Goal: Transaction & Acquisition: Obtain resource

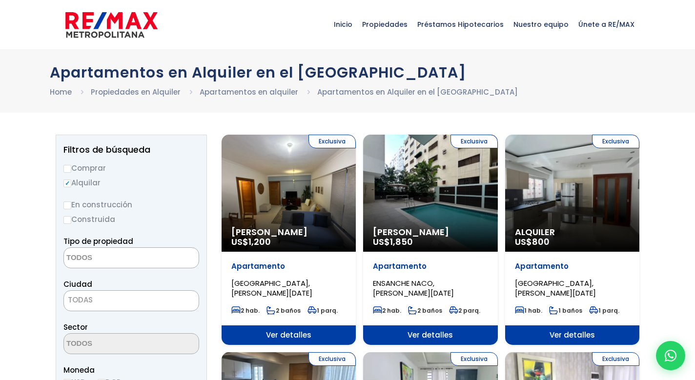
select select
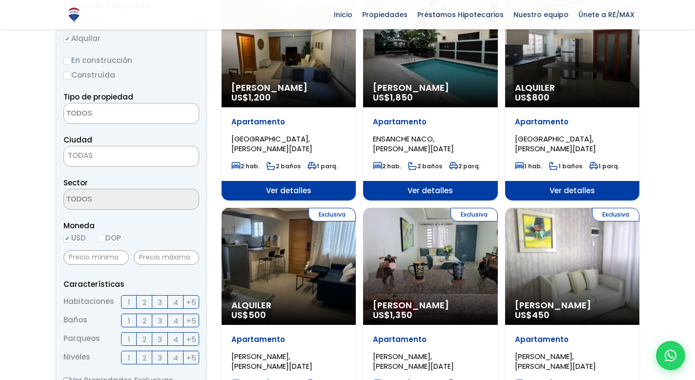
scroll to position [155, 0]
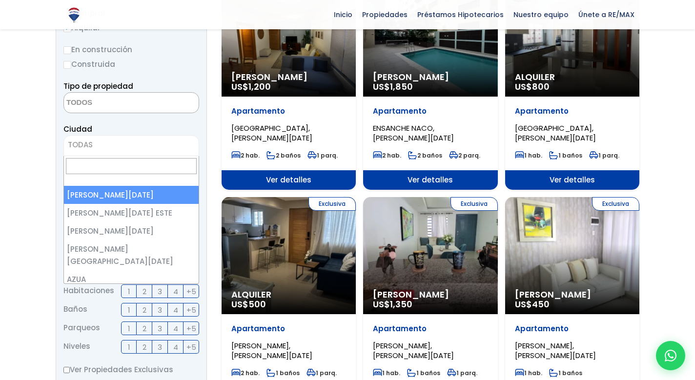
click at [154, 144] on span "TODAS" at bounding box center [131, 145] width 135 height 14
select select "1"
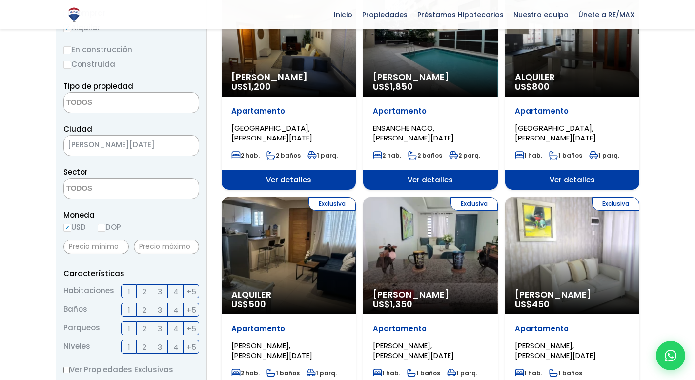
click at [105, 228] on input "DOP" at bounding box center [102, 228] width 8 height 8
radio input "true"
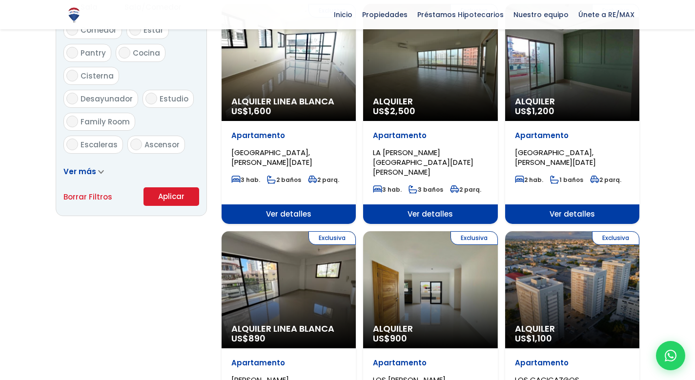
scroll to position [583, 0]
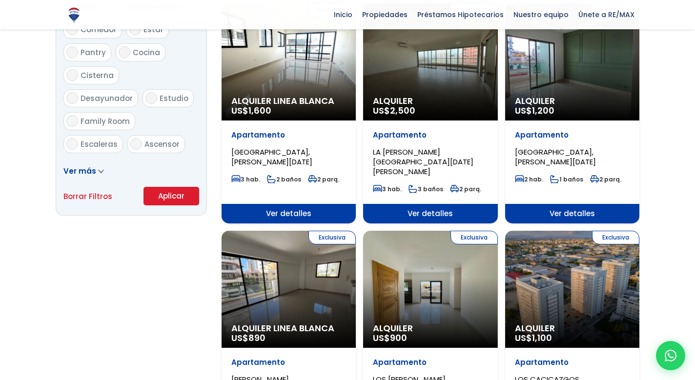
click at [175, 193] on button "Aplicar" at bounding box center [172, 196] width 56 height 19
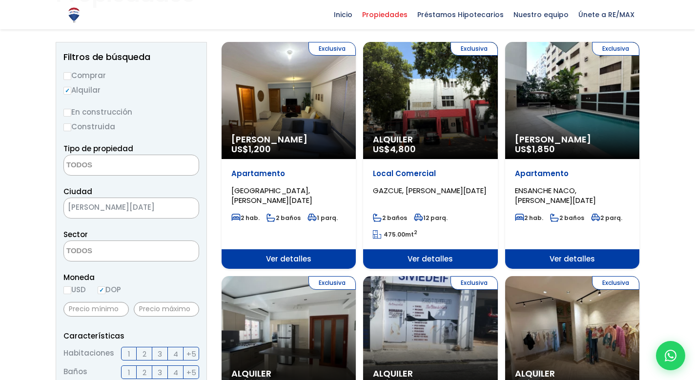
scroll to position [79, 0]
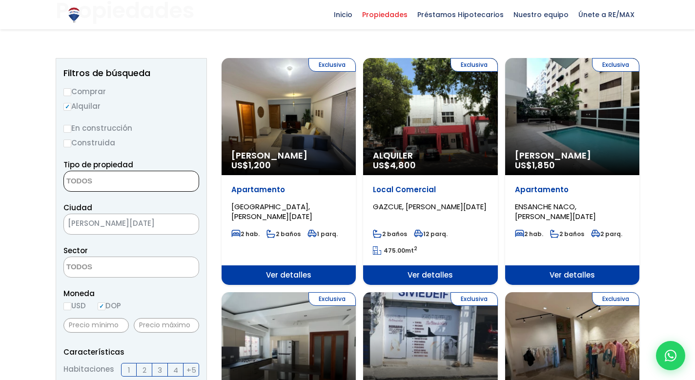
click at [168, 181] on span at bounding box center [131, 181] width 136 height 21
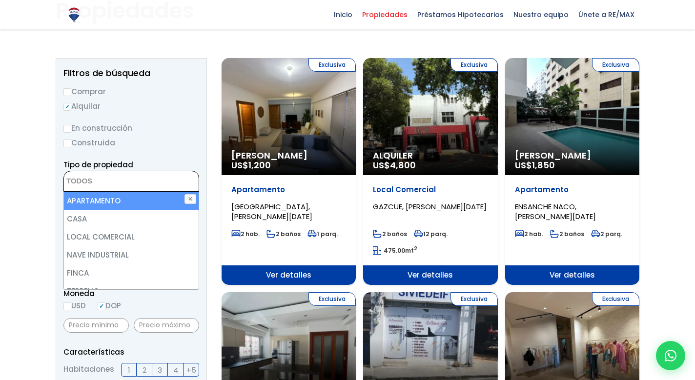
click at [129, 200] on li "APARTAMENTO" at bounding box center [131, 201] width 135 height 18
select select "apartment"
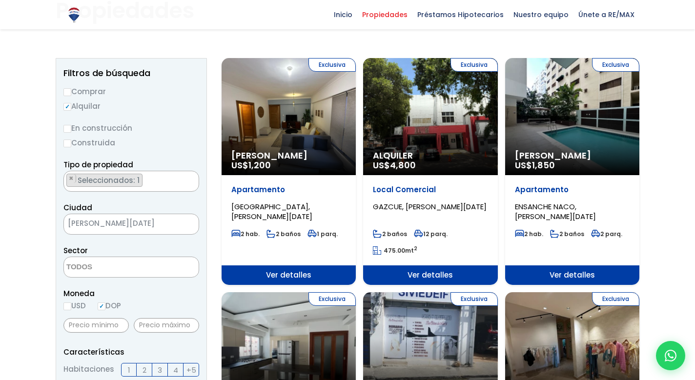
click at [167, 135] on div "En construcción Construida" at bounding box center [131, 135] width 136 height 27
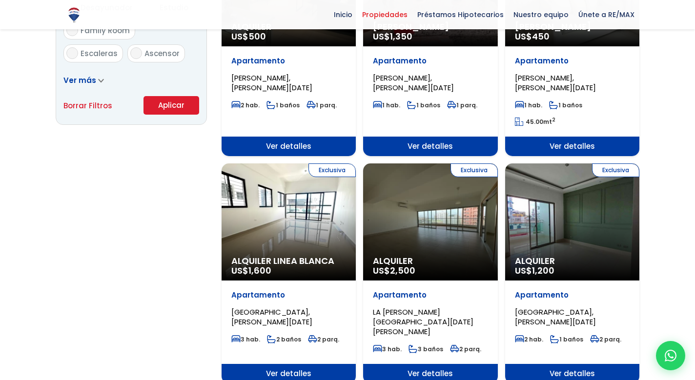
scroll to position [657, 0]
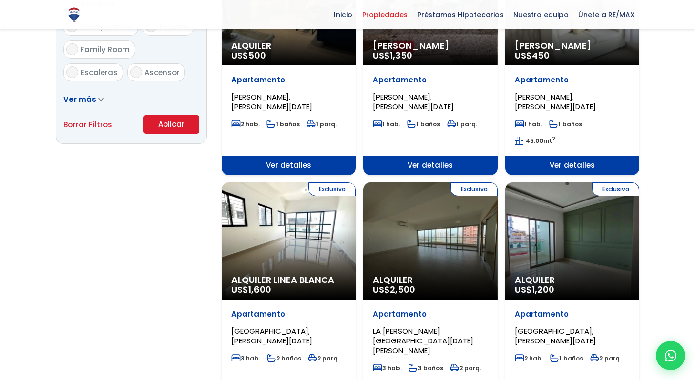
click at [174, 124] on button "Aplicar" at bounding box center [172, 124] width 56 height 19
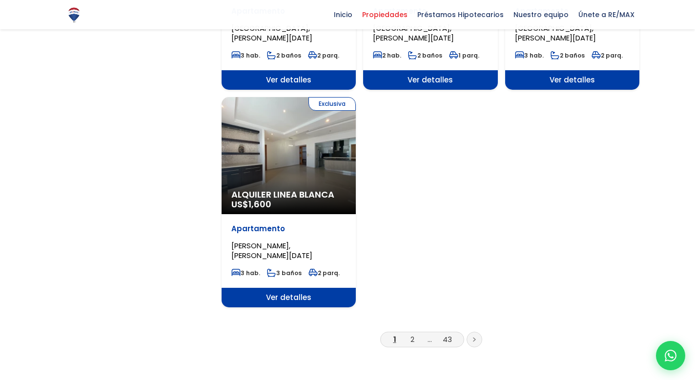
scroll to position [1178, 0]
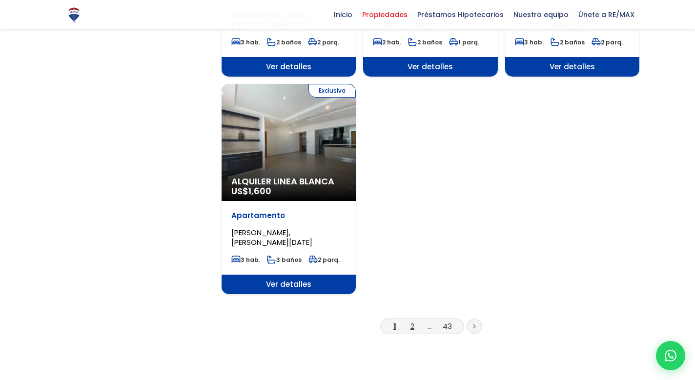
click at [412, 321] on link "2" at bounding box center [413, 326] width 4 height 10
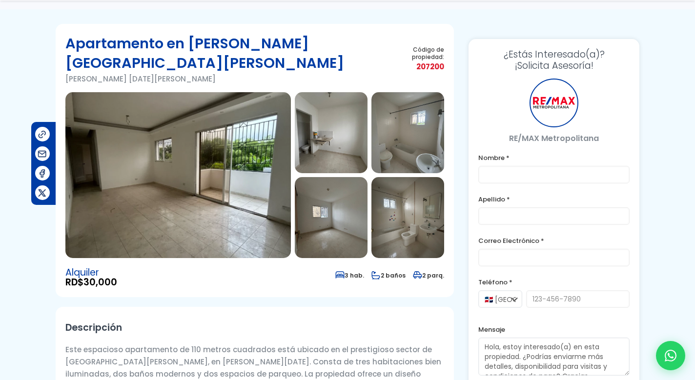
scroll to position [53, 0]
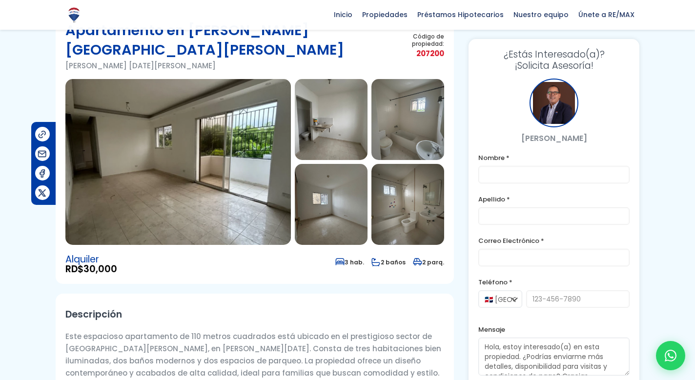
click at [220, 131] on img at bounding box center [178, 162] width 226 height 166
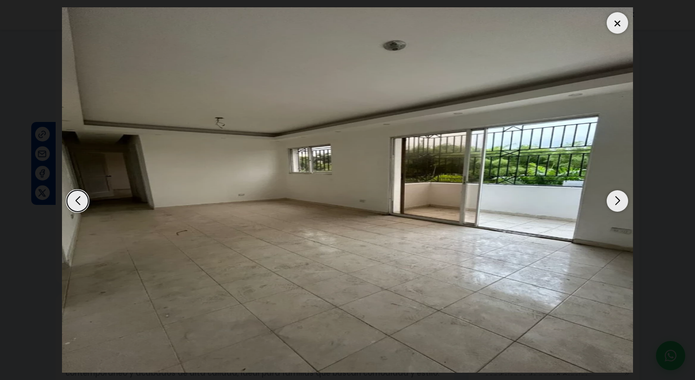
click at [614, 212] on div "Next slide" at bounding box center [617, 200] width 21 height 21
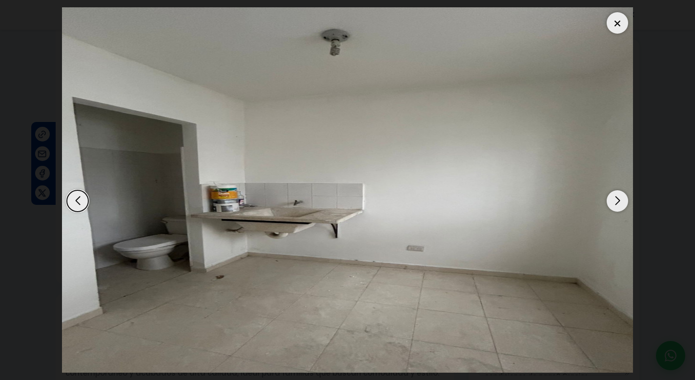
click at [614, 212] on div "Next slide" at bounding box center [617, 200] width 21 height 21
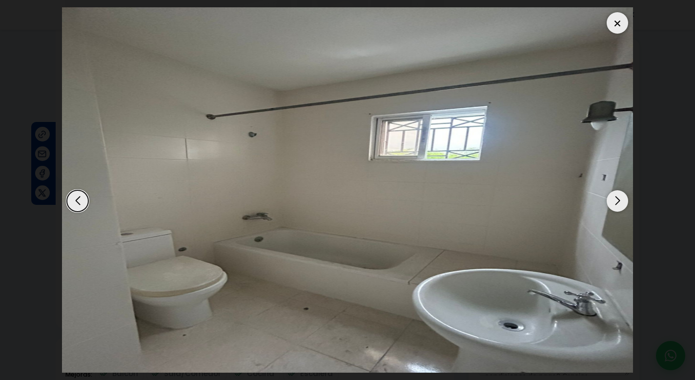
scroll to position [165, 0]
click at [616, 212] on div "Next slide" at bounding box center [617, 200] width 21 height 21
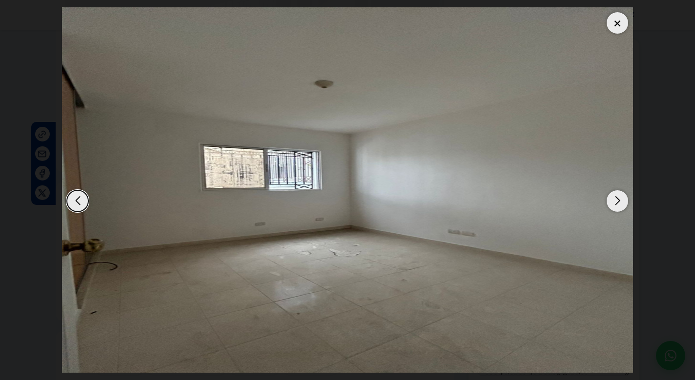
click at [616, 212] on div "Next slide" at bounding box center [617, 200] width 21 height 21
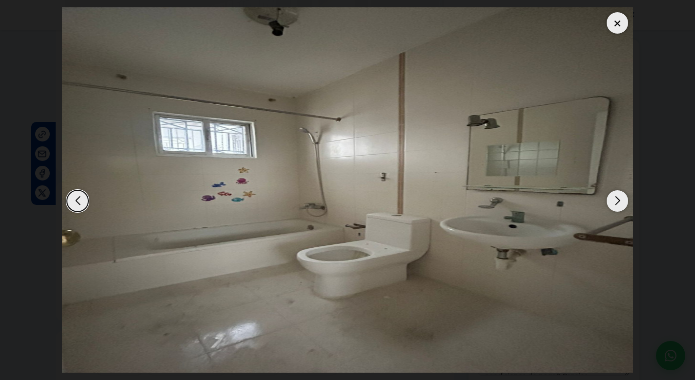
click at [616, 212] on div "Next slide" at bounding box center [617, 200] width 21 height 21
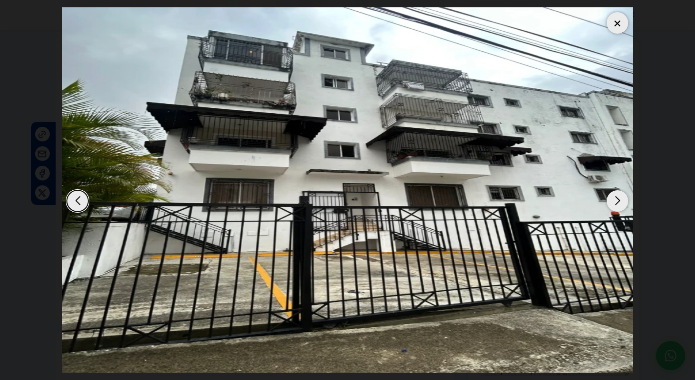
click at [616, 212] on div "Next slide" at bounding box center [617, 200] width 21 height 21
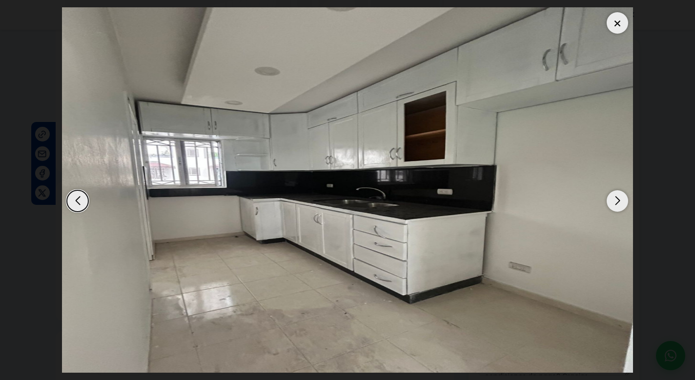
click at [620, 18] on div at bounding box center [617, 22] width 21 height 21
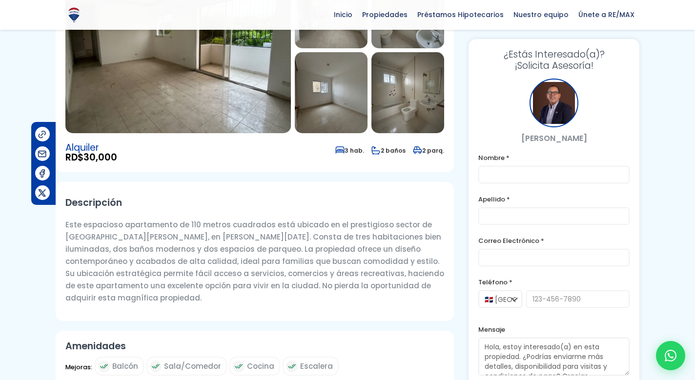
scroll to position [83, 0]
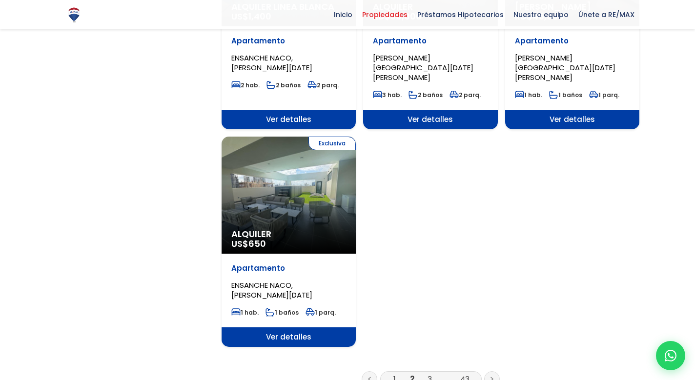
scroll to position [1190, 0]
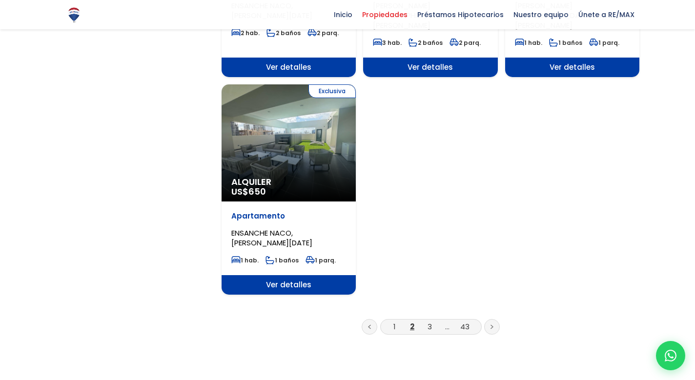
click at [490, 319] on link at bounding box center [492, 327] width 16 height 16
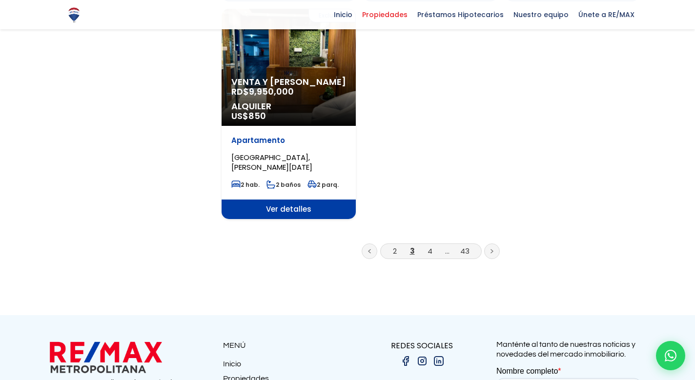
scroll to position [1256, 0]
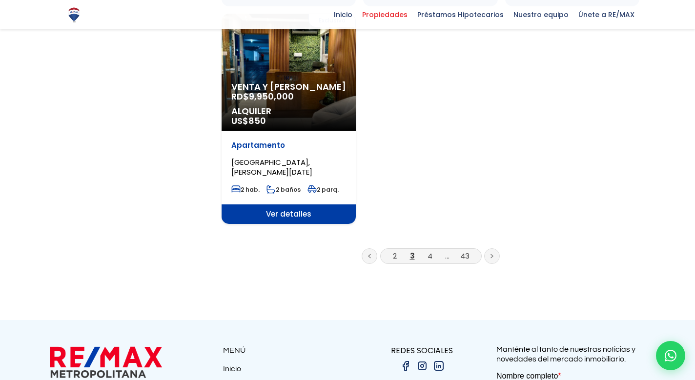
click at [492, 255] on icon at bounding box center [492, 256] width 2 height 3
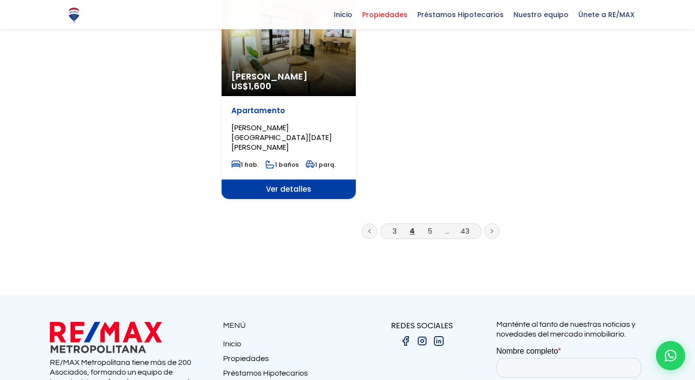
scroll to position [1278, 0]
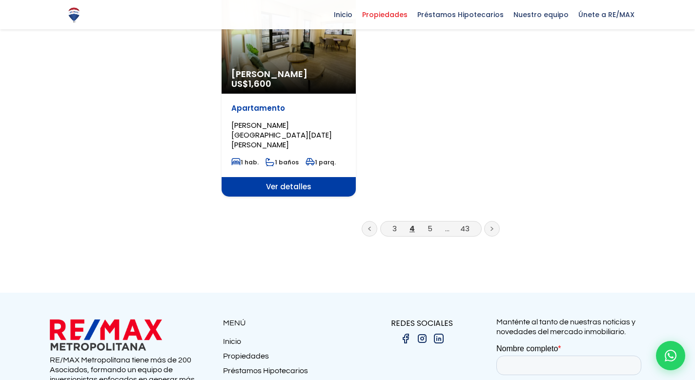
click at [492, 228] on icon at bounding box center [492, 229] width 2 height 3
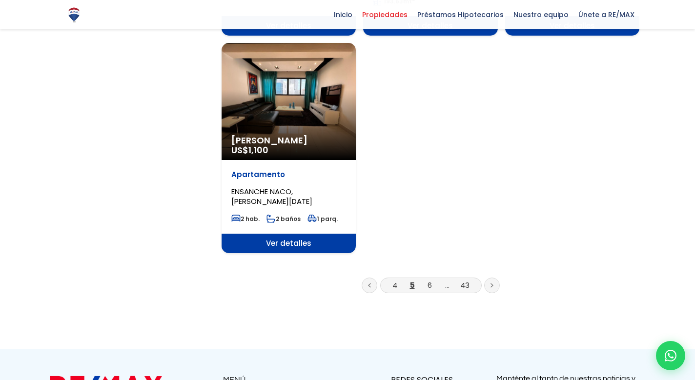
scroll to position [1225, 0]
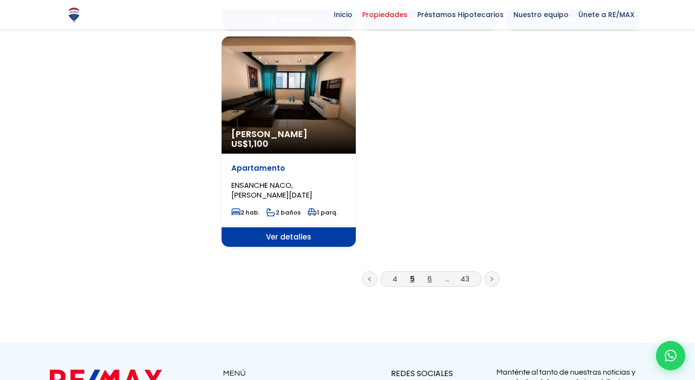
click at [431, 274] on link "6" at bounding box center [430, 279] width 4 height 10
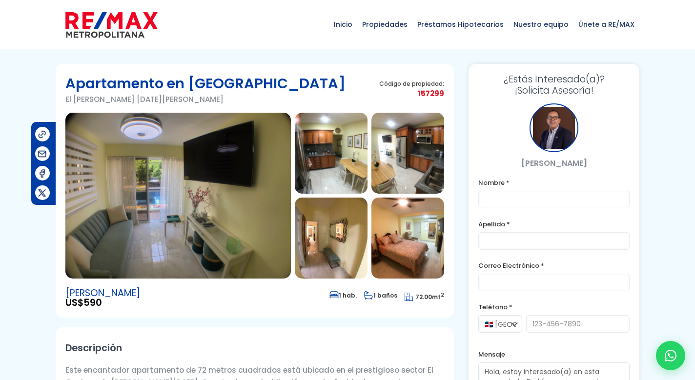
click at [221, 177] on img at bounding box center [178, 196] width 226 height 166
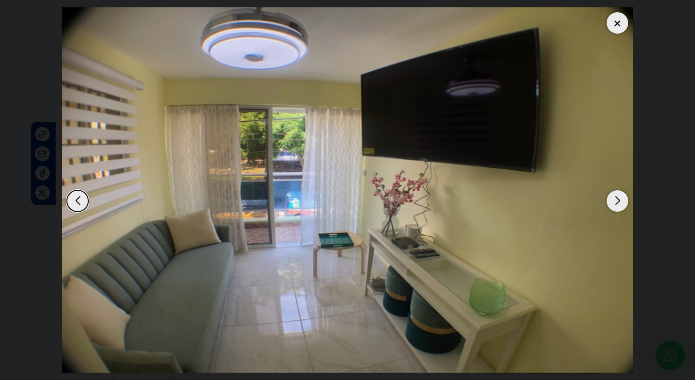
click at [619, 212] on div "Next slide" at bounding box center [617, 200] width 21 height 21
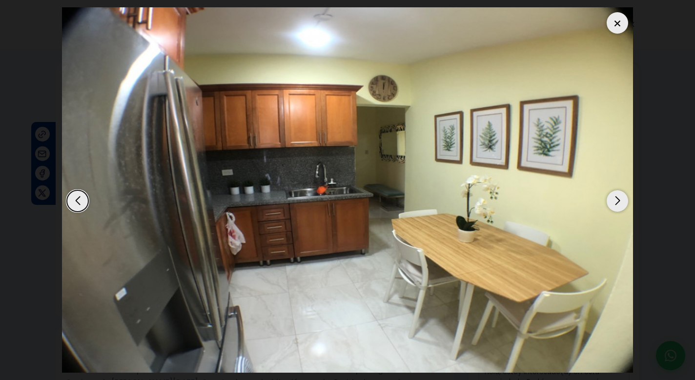
click at [619, 212] on div "Next slide" at bounding box center [617, 200] width 21 height 21
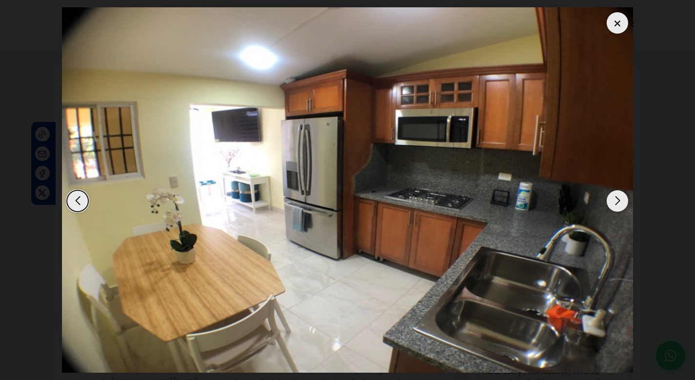
click at [619, 212] on div "Next slide" at bounding box center [617, 200] width 21 height 21
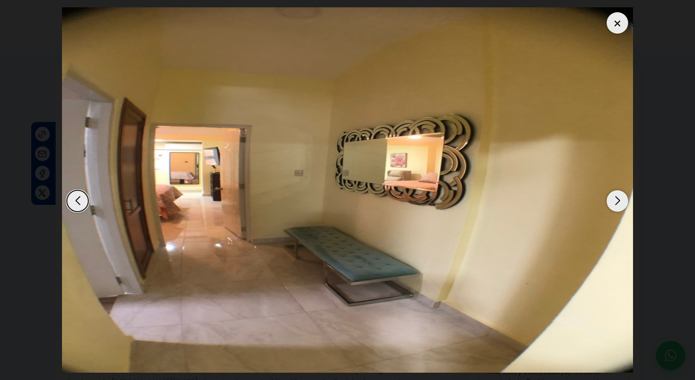
click at [619, 212] on div "Next slide" at bounding box center [617, 200] width 21 height 21
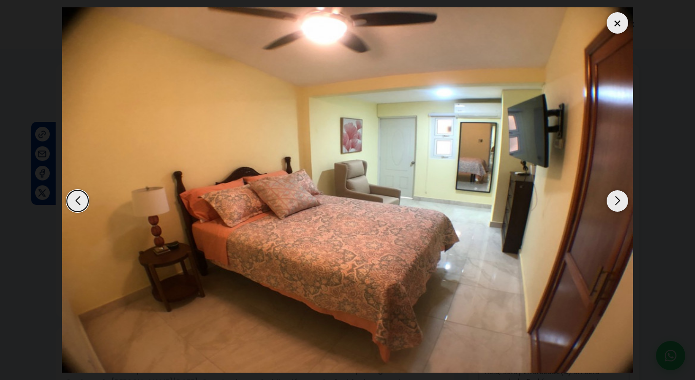
click at [619, 212] on div "Next slide" at bounding box center [617, 200] width 21 height 21
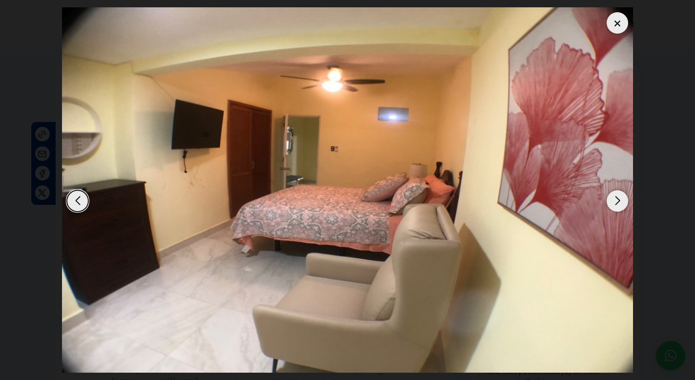
click at [619, 212] on div "Next slide" at bounding box center [617, 200] width 21 height 21
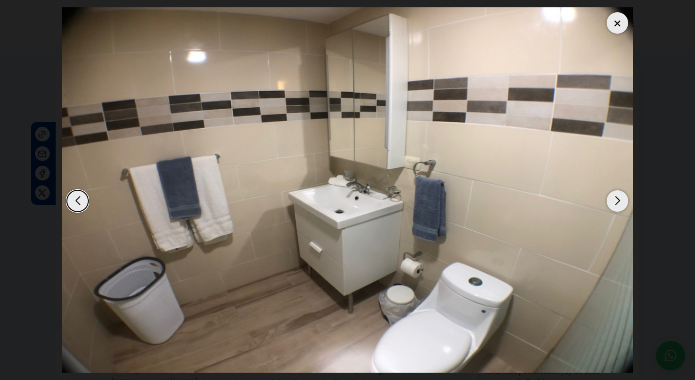
click at [618, 21] on div at bounding box center [617, 22] width 21 height 21
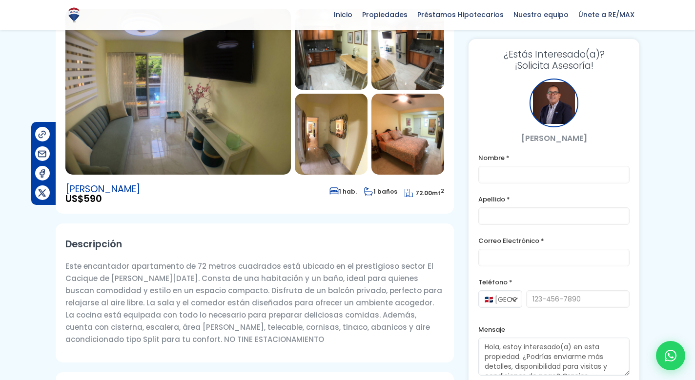
scroll to position [82, 0]
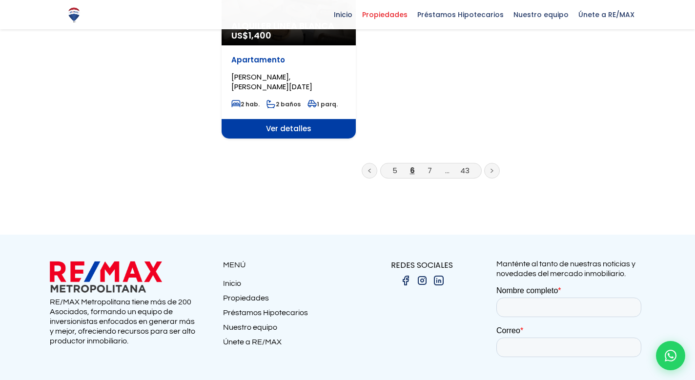
scroll to position [1371, 0]
